Goal: Check status: Check status

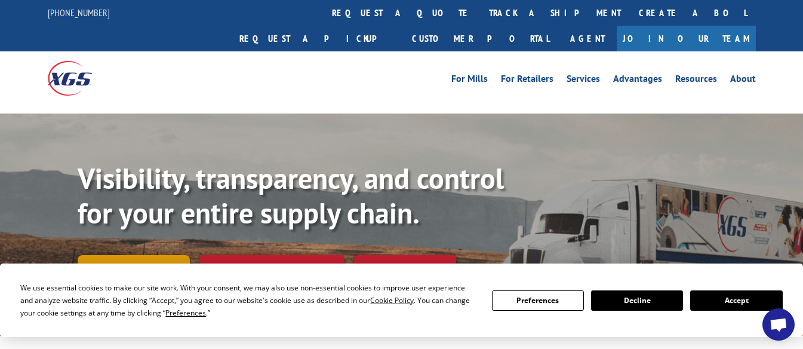
click at [152, 255] on link "Track shipment" at bounding box center [134, 267] width 112 height 25
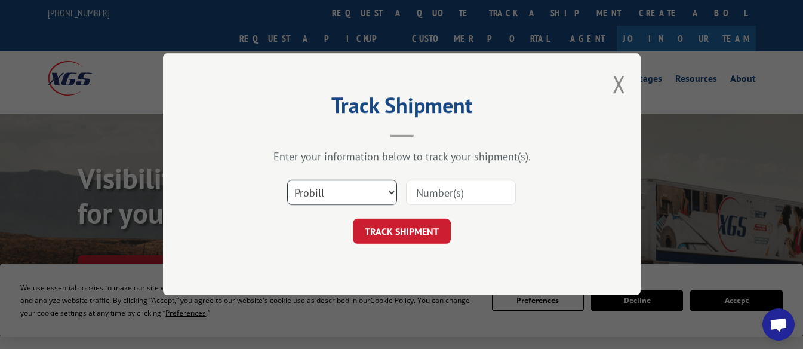
click at [343, 190] on select "Select category... Probill BOL PO" at bounding box center [342, 192] width 110 height 25
select select "po"
click at [287, 180] on select "Select category... Probill BOL PO" at bounding box center [342, 192] width 110 height 25
paste input "02509481"
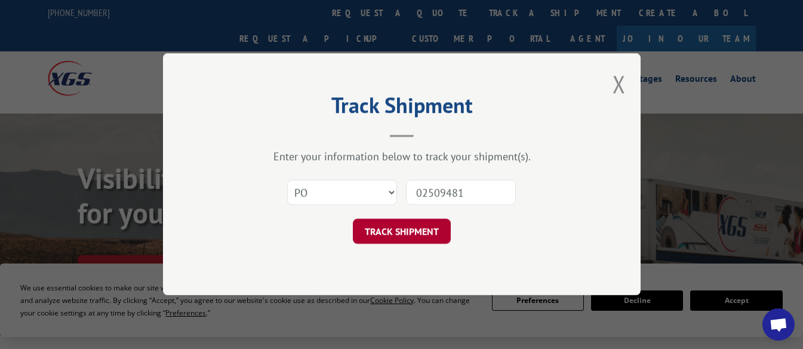
type input "02509481"
click at [414, 228] on button "TRACK SHIPMENT" at bounding box center [402, 231] width 98 height 25
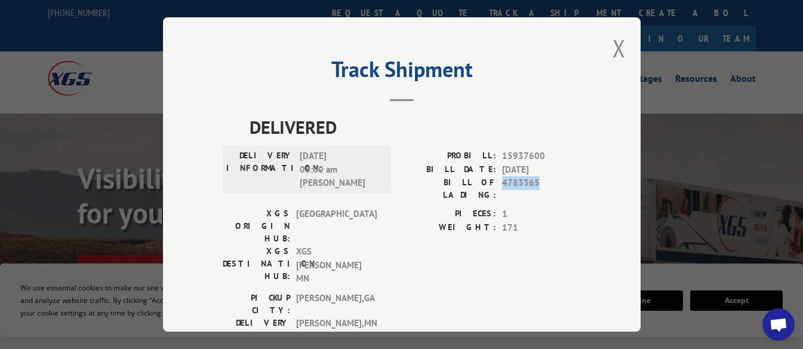
drag, startPoint x: 497, startPoint y: 182, endPoint x: 537, endPoint y: 180, distance: 40.0
click at [537, 180] on span "4783365" at bounding box center [541, 188] width 79 height 25
copy span "4783365"
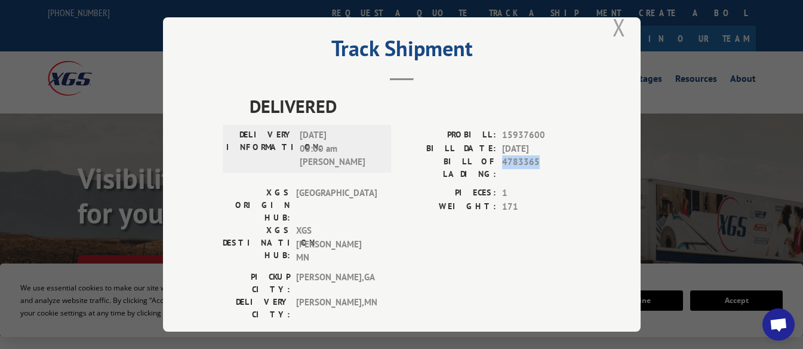
click at [613, 30] on button "Close modal" at bounding box center [619, 27] width 13 height 32
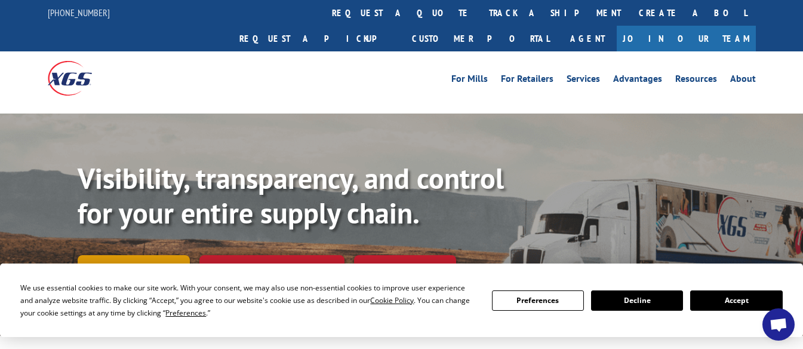
click at [131, 255] on link "Track shipment" at bounding box center [134, 267] width 112 height 25
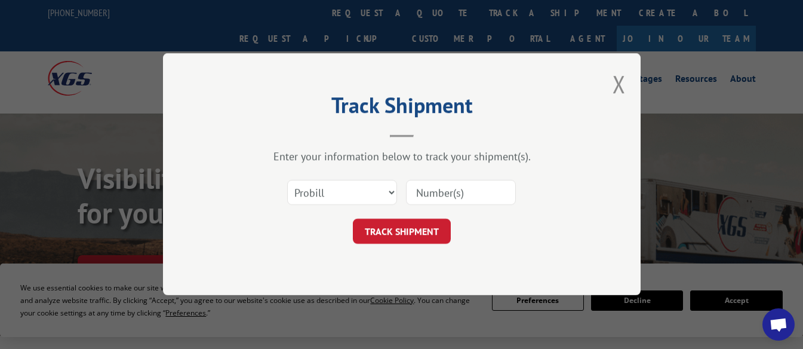
scroll to position [0, 0]
drag, startPoint x: 342, startPoint y: 186, endPoint x: 318, endPoint y: 190, distance: 24.8
click at [318, 190] on select "Select category... Probill BOL PO" at bounding box center [342, 192] width 110 height 25
select select "po"
click at [287, 180] on select "Select category... Probill BOL PO" at bounding box center [342, 192] width 110 height 25
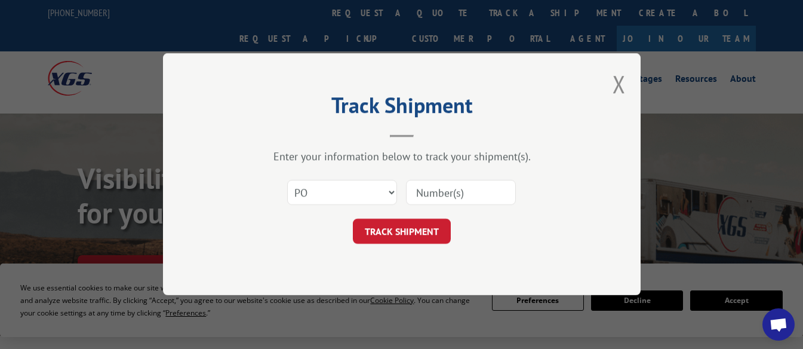
paste input "4783365"
drag, startPoint x: 464, startPoint y: 191, endPoint x: 411, endPoint y: 199, distance: 53.7
click at [411, 199] on input "4783365" at bounding box center [461, 192] width 110 height 25
paste input "02509481"
type input "02509481"
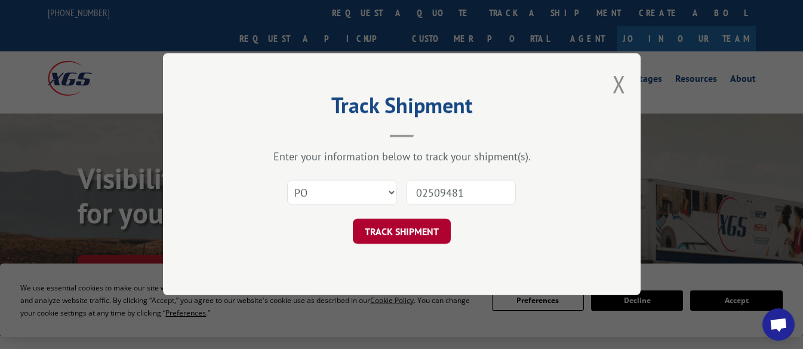
click at [419, 232] on button "TRACK SHIPMENT" at bounding box center [402, 231] width 98 height 25
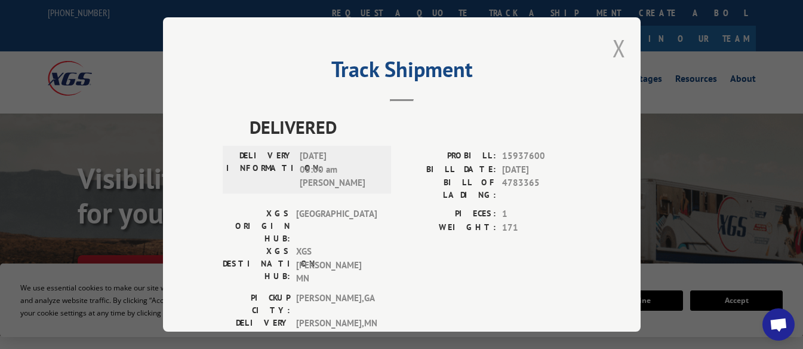
click at [613, 48] on button "Close modal" at bounding box center [619, 48] width 13 height 32
